Goal: Check status: Check status

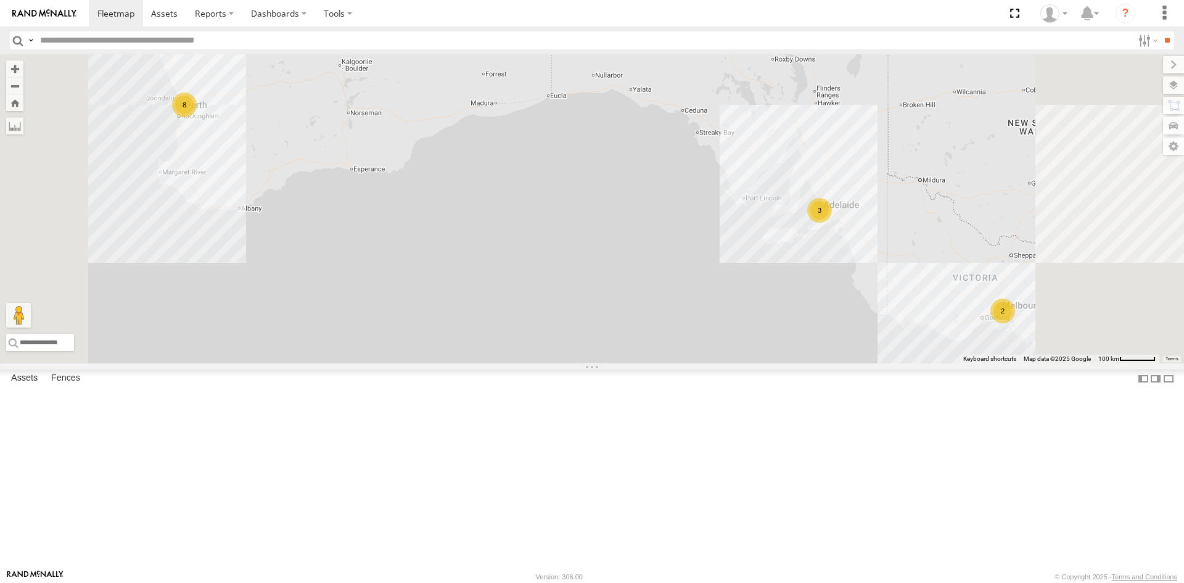
click at [0, 0] on div "[PERSON_NAME] 1IEH 129" at bounding box center [0, 0] width 0 height 0
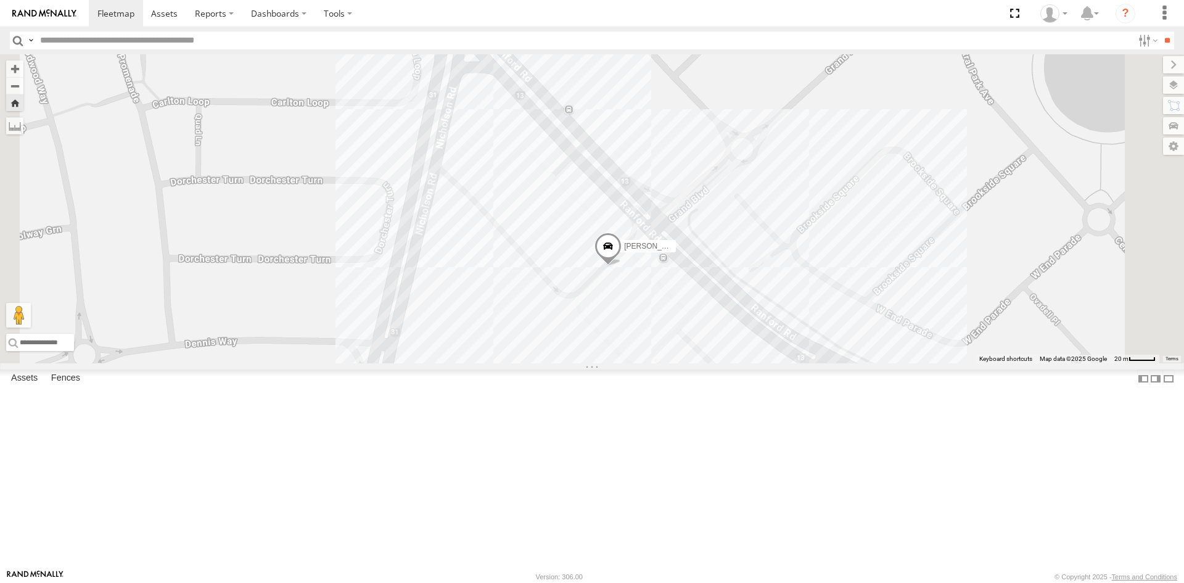
click at [0, 0] on div "[PERSON_NAME] Tech IOV698" at bounding box center [0, 0] width 0 height 0
